Goal: Complete application form: Complete application form

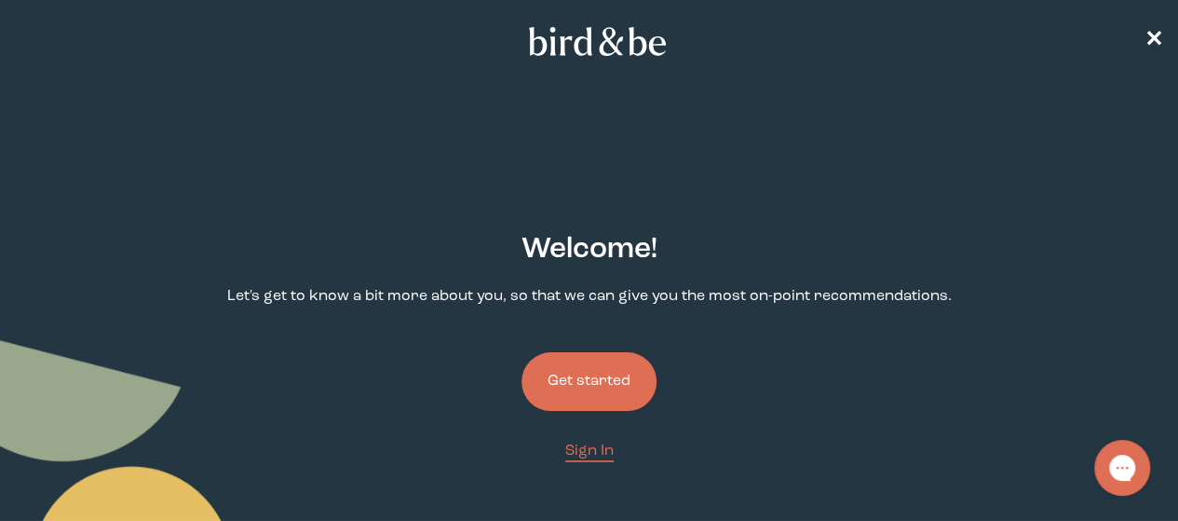
click at [555, 352] on button "Get started" at bounding box center [589, 381] width 135 height 59
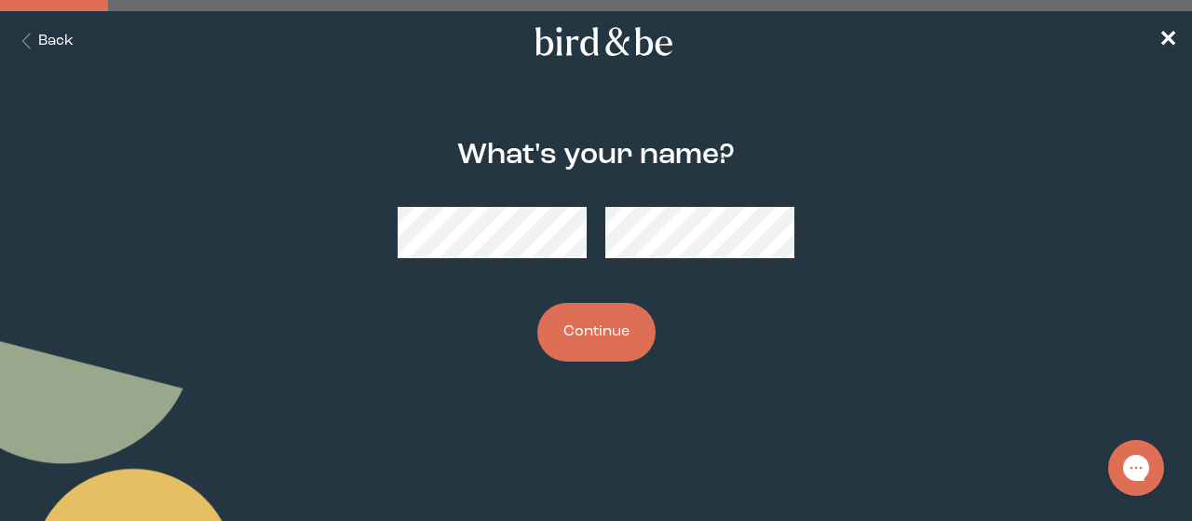
click at [590, 333] on button "Continue" at bounding box center [597, 332] width 118 height 59
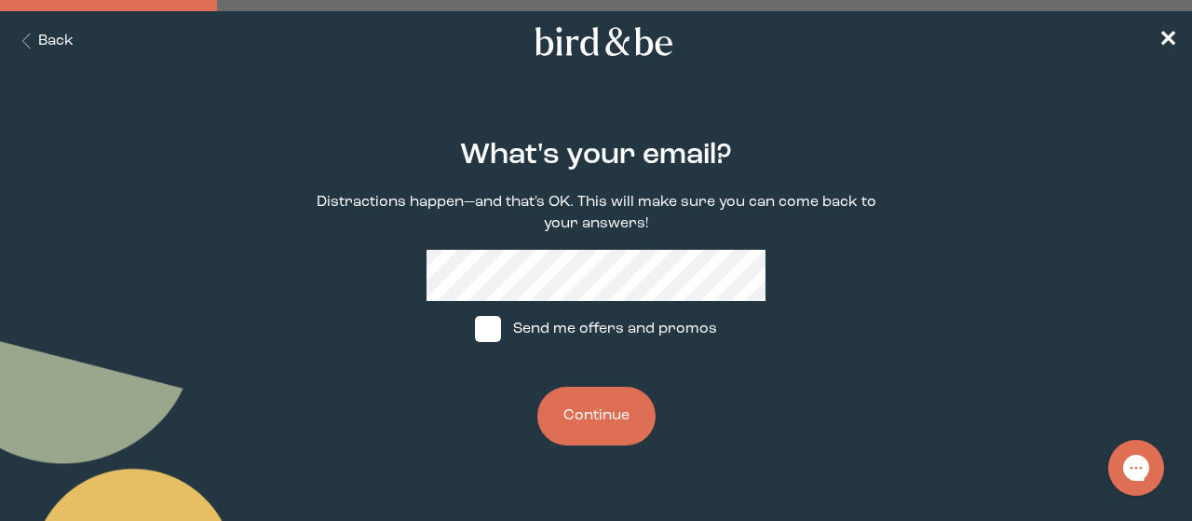
click at [252, 222] on main "What's your email? Distractions happen—and that's OK. This will make sure you c…" at bounding box center [596, 293] width 1192 height 396
click at [593, 403] on button "Continue" at bounding box center [597, 416] width 118 height 59
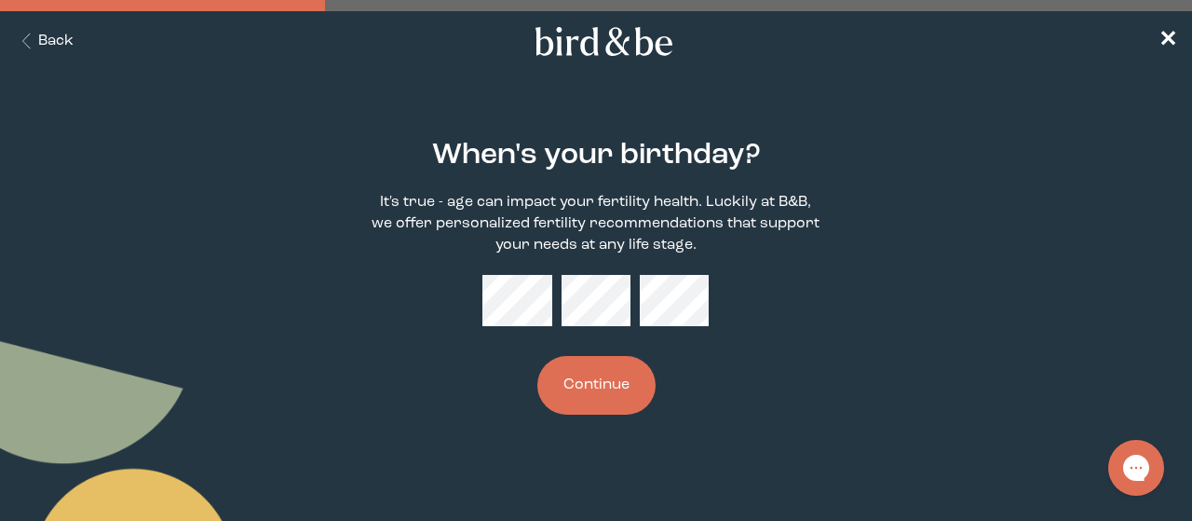
click at [605, 381] on button "Continue" at bounding box center [597, 385] width 118 height 59
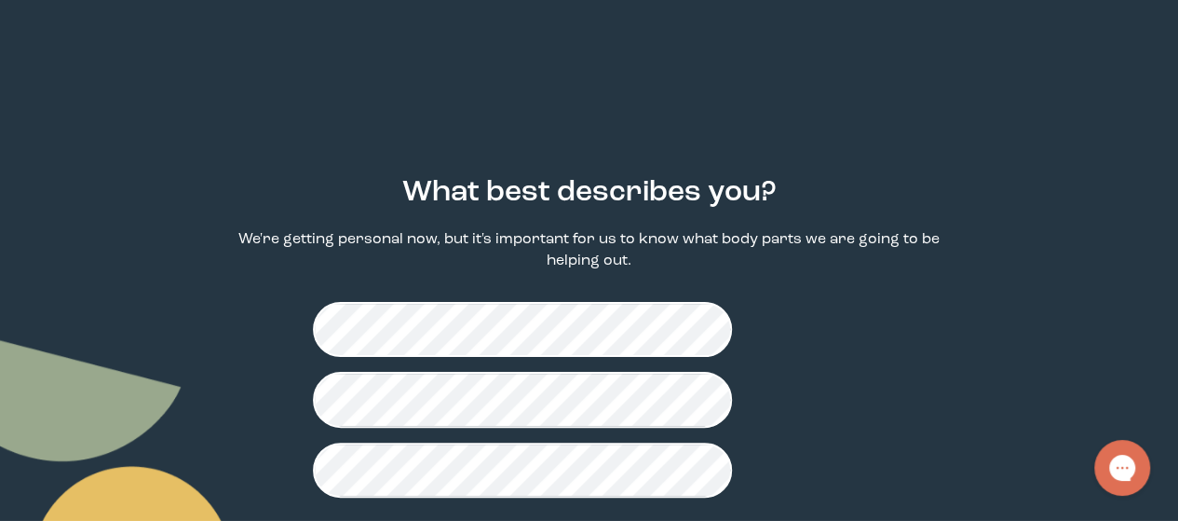
scroll to position [58, 0]
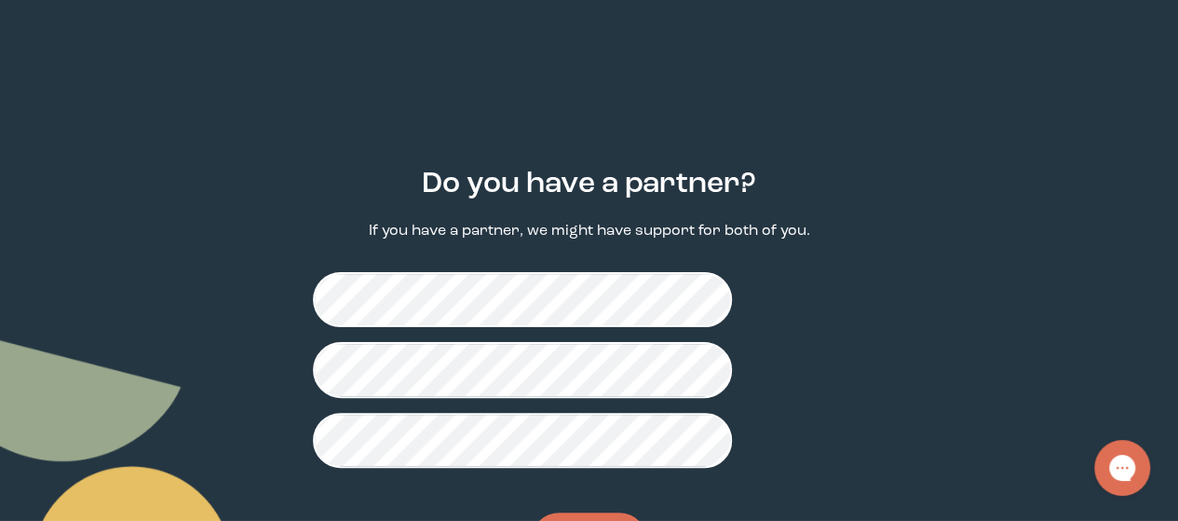
scroll to position [63, 0]
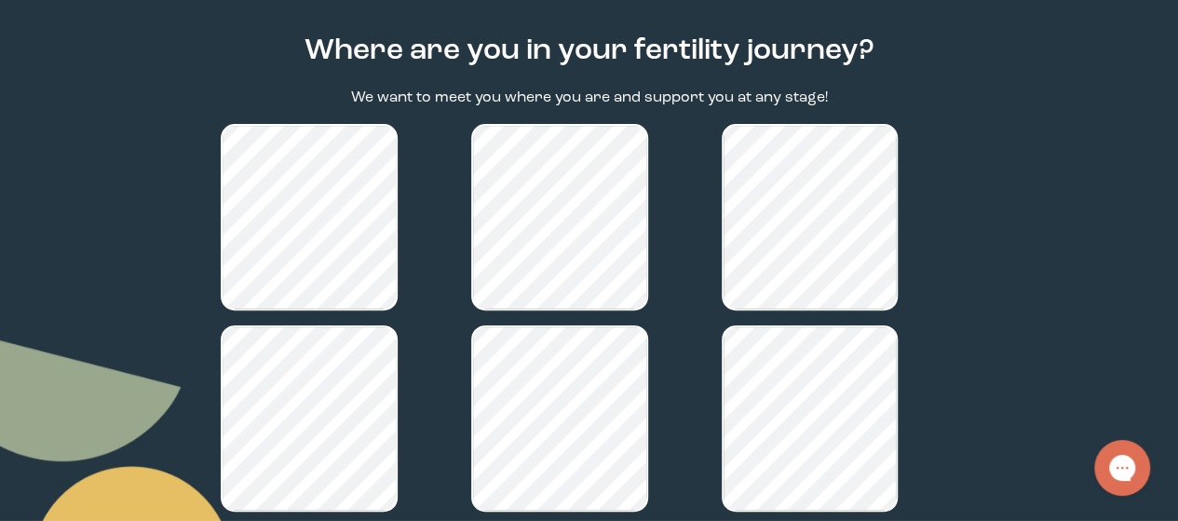
scroll to position [343, 0]
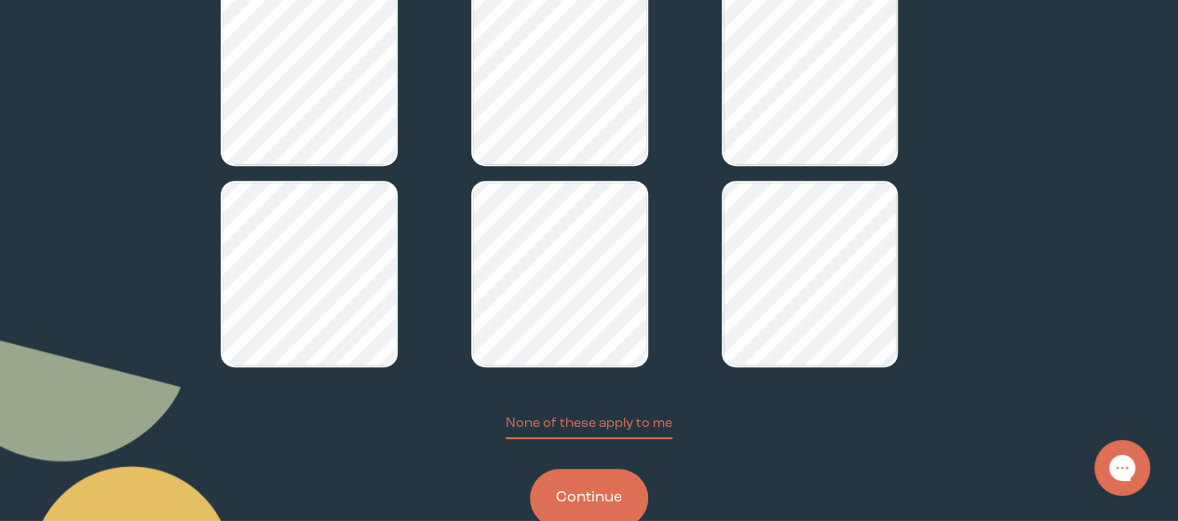
click at [617, 469] on button "Continue" at bounding box center [589, 498] width 118 height 59
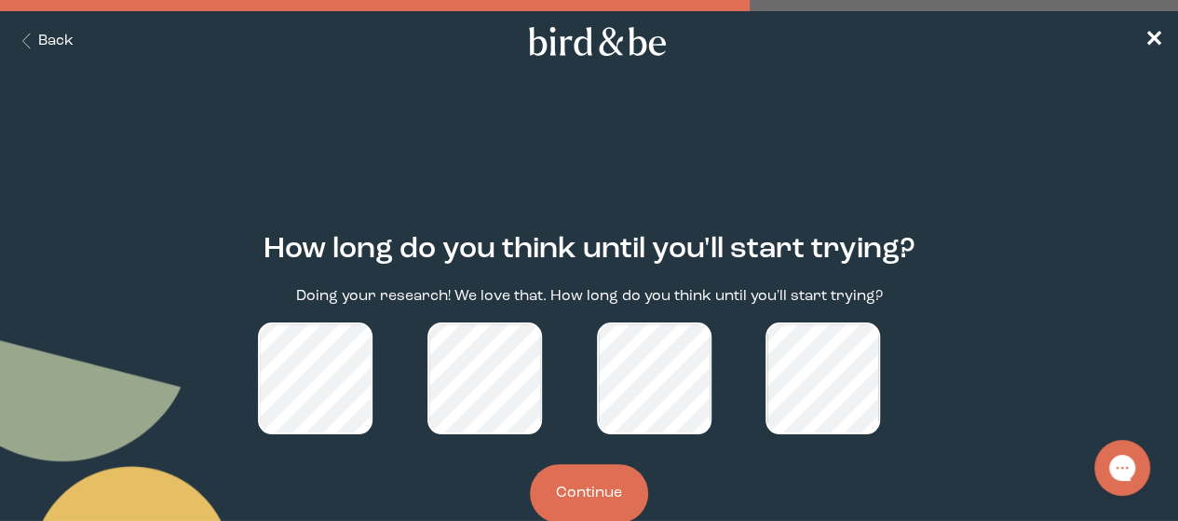
click at [587, 467] on button "Continue" at bounding box center [589, 493] width 118 height 59
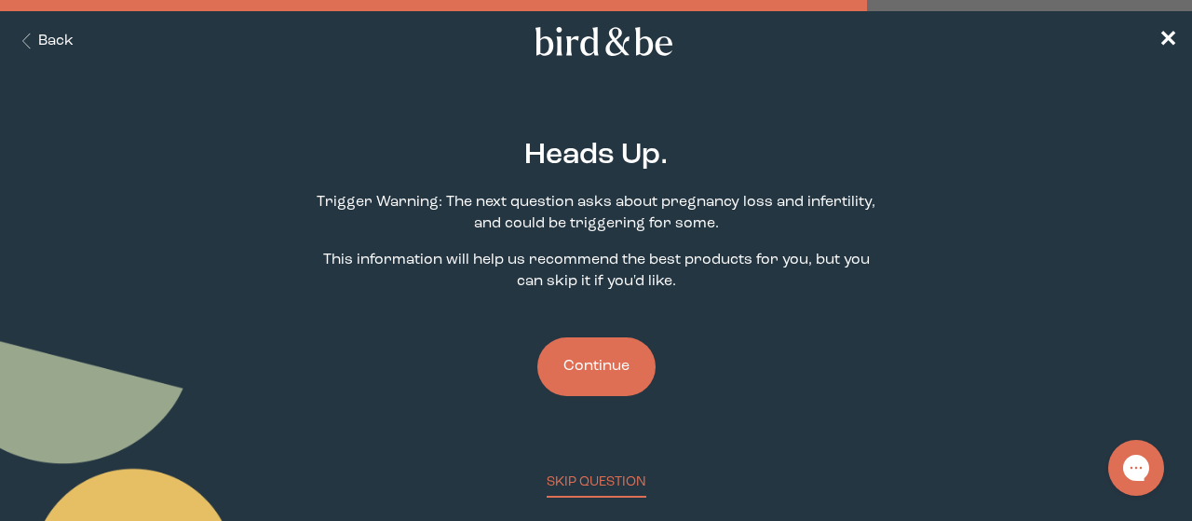
click at [591, 360] on button "Continue" at bounding box center [597, 366] width 118 height 59
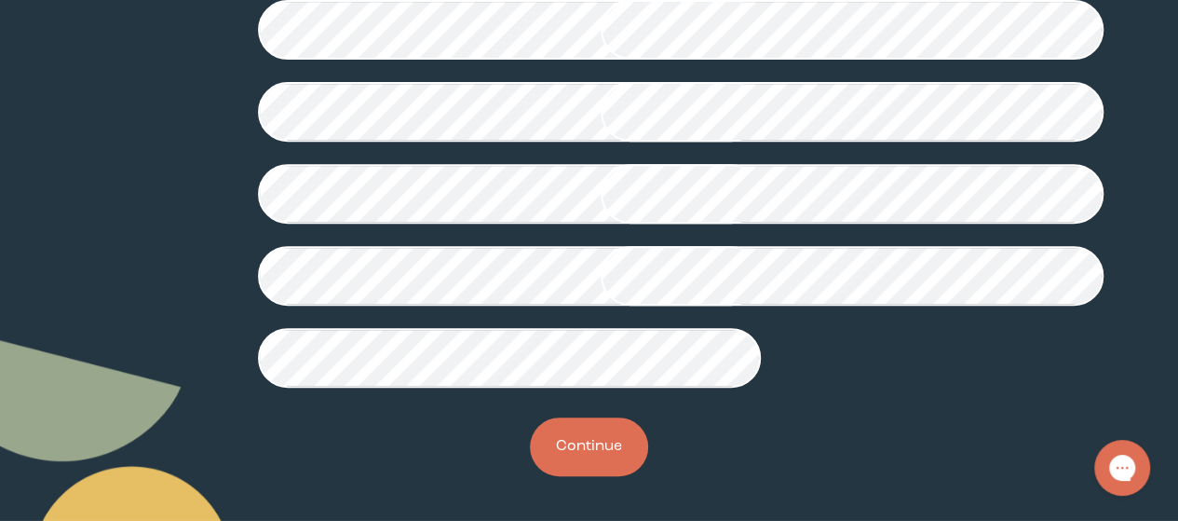
scroll to position [643, 0]
click at [589, 442] on button "Continue" at bounding box center [589, 446] width 118 height 59
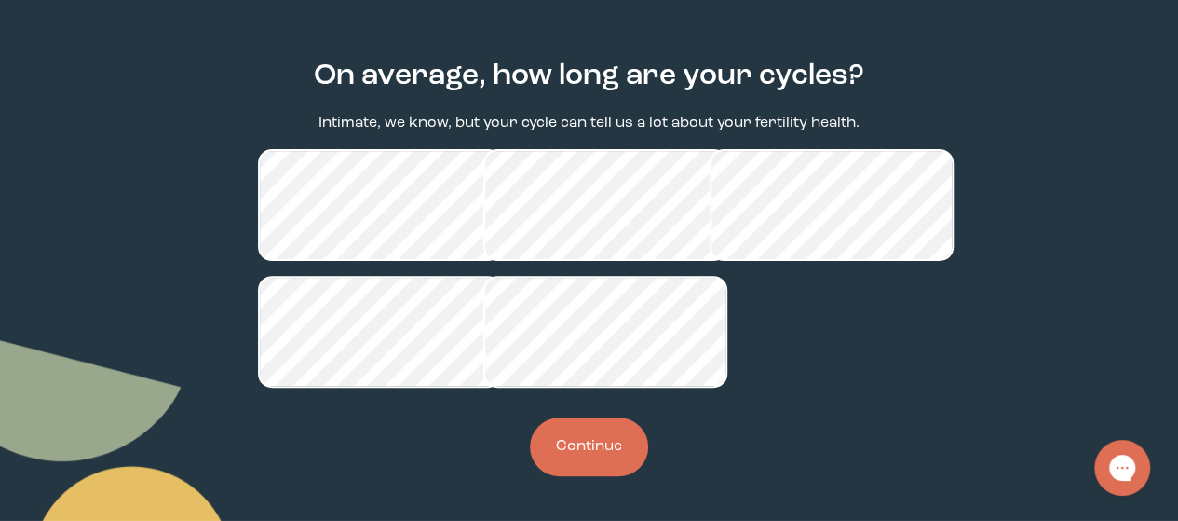
scroll to position [204, 0]
click at [579, 435] on button "Continue" at bounding box center [589, 446] width 118 height 59
click at [612, 445] on button "Continue" at bounding box center [589, 446] width 118 height 59
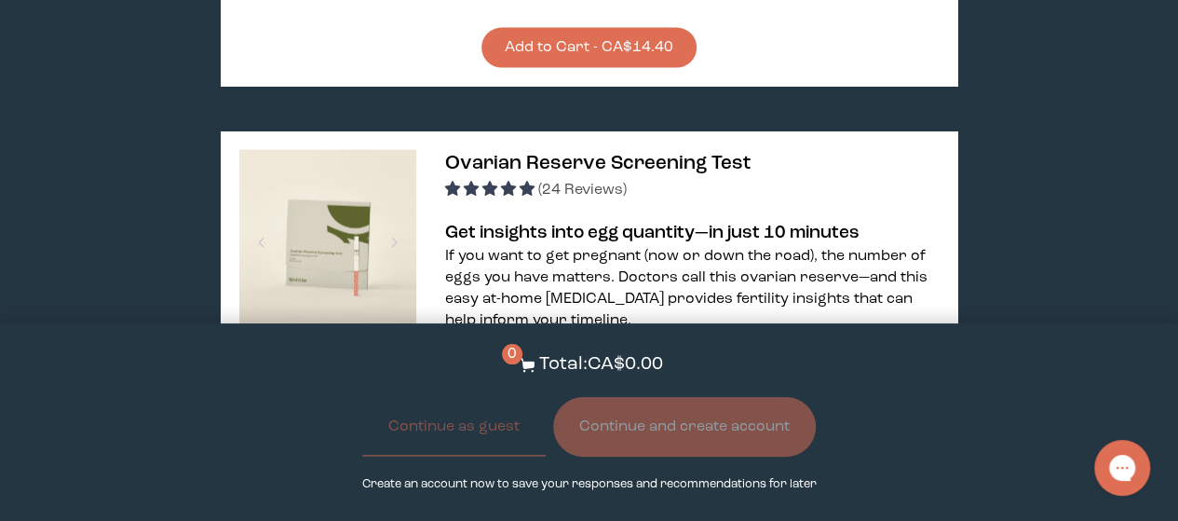
scroll to position [1947, 0]
